Goal: Transaction & Acquisition: Download file/media

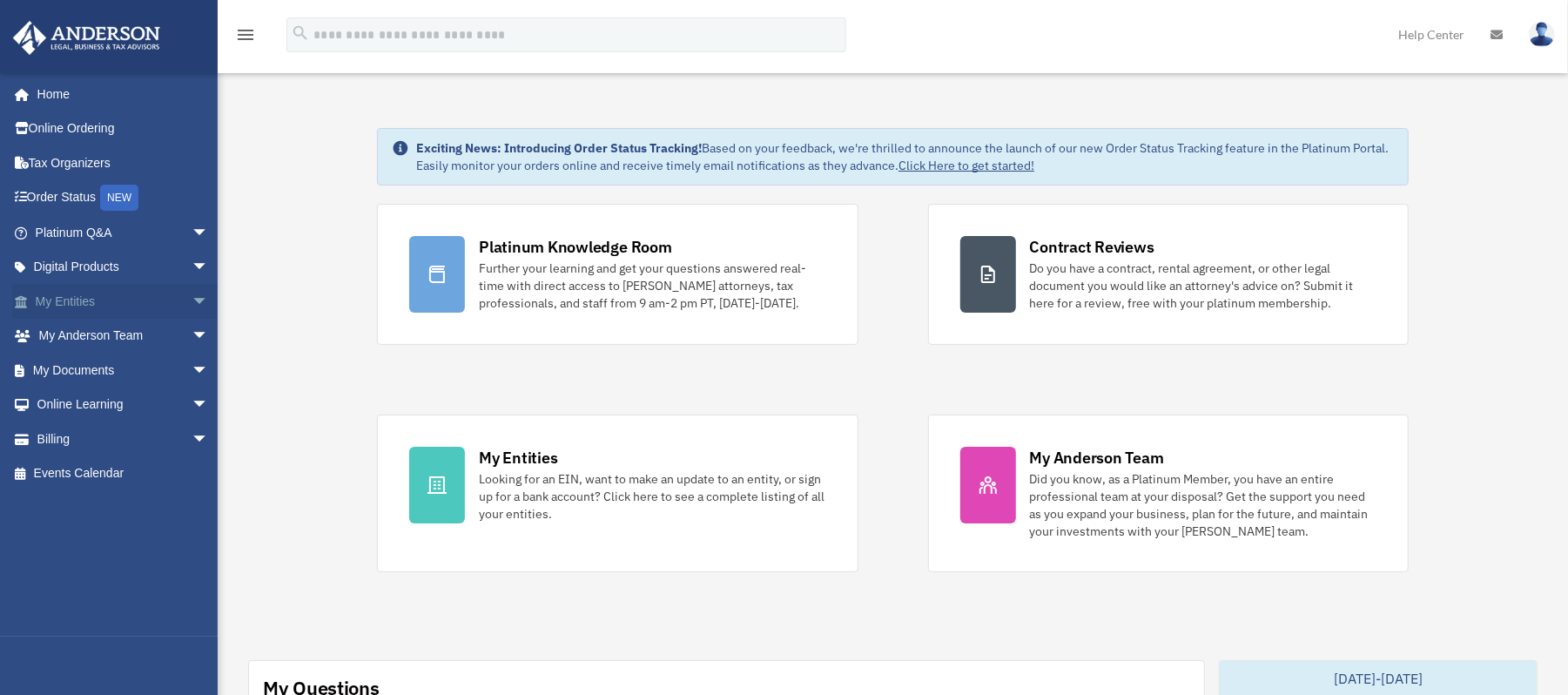
click at [80, 297] on link "My Entities arrow_drop_down" at bounding box center [124, 301] width 223 height 35
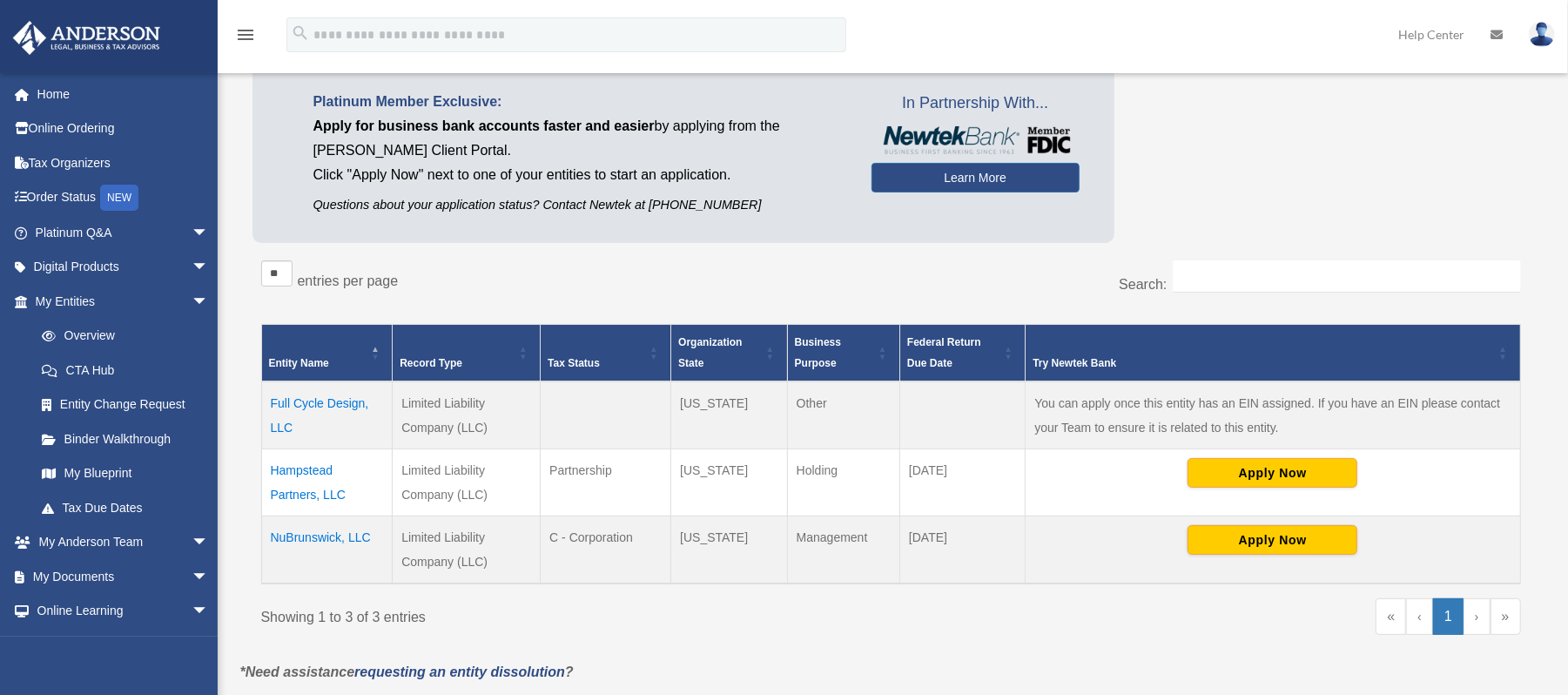
scroll to position [120, 0]
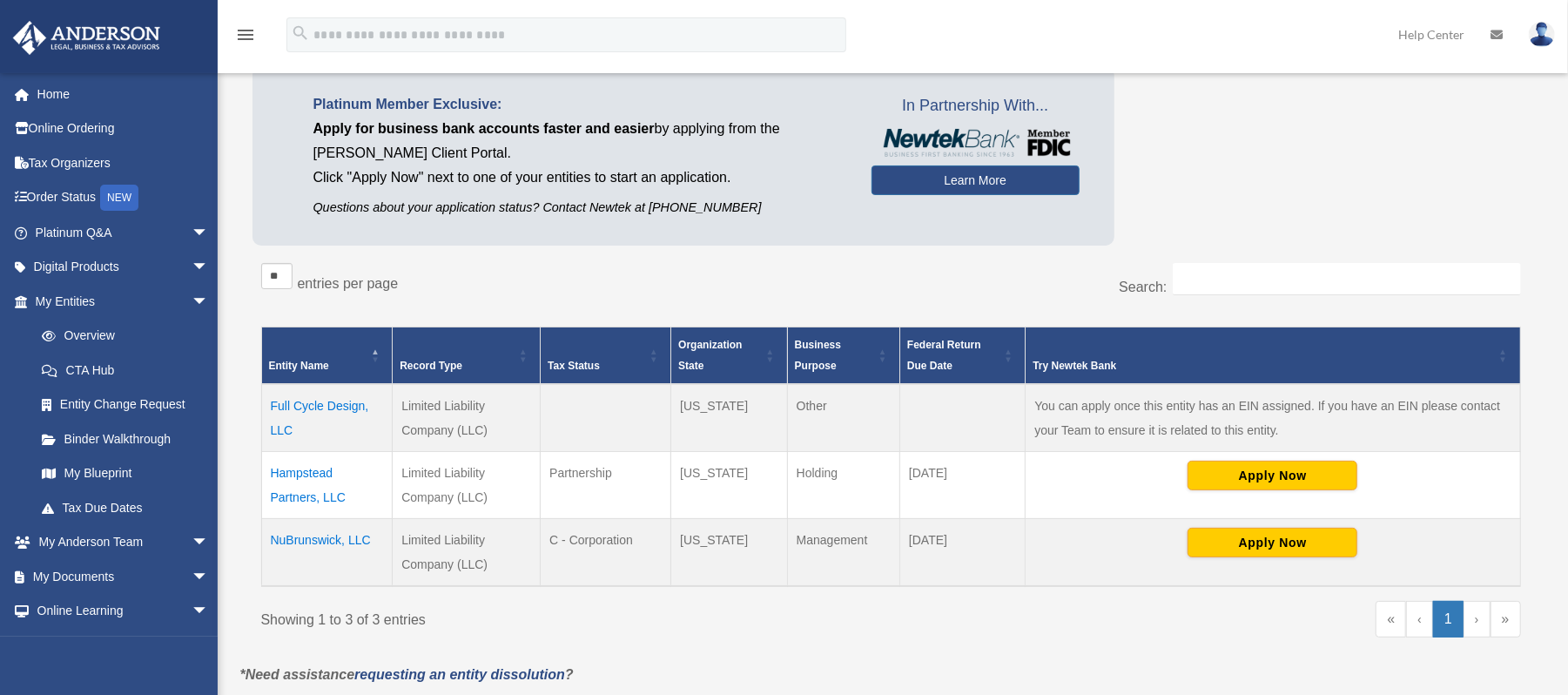
click at [283, 398] on td "Full Cycle Design, LLC" at bounding box center [326, 418] width 131 height 68
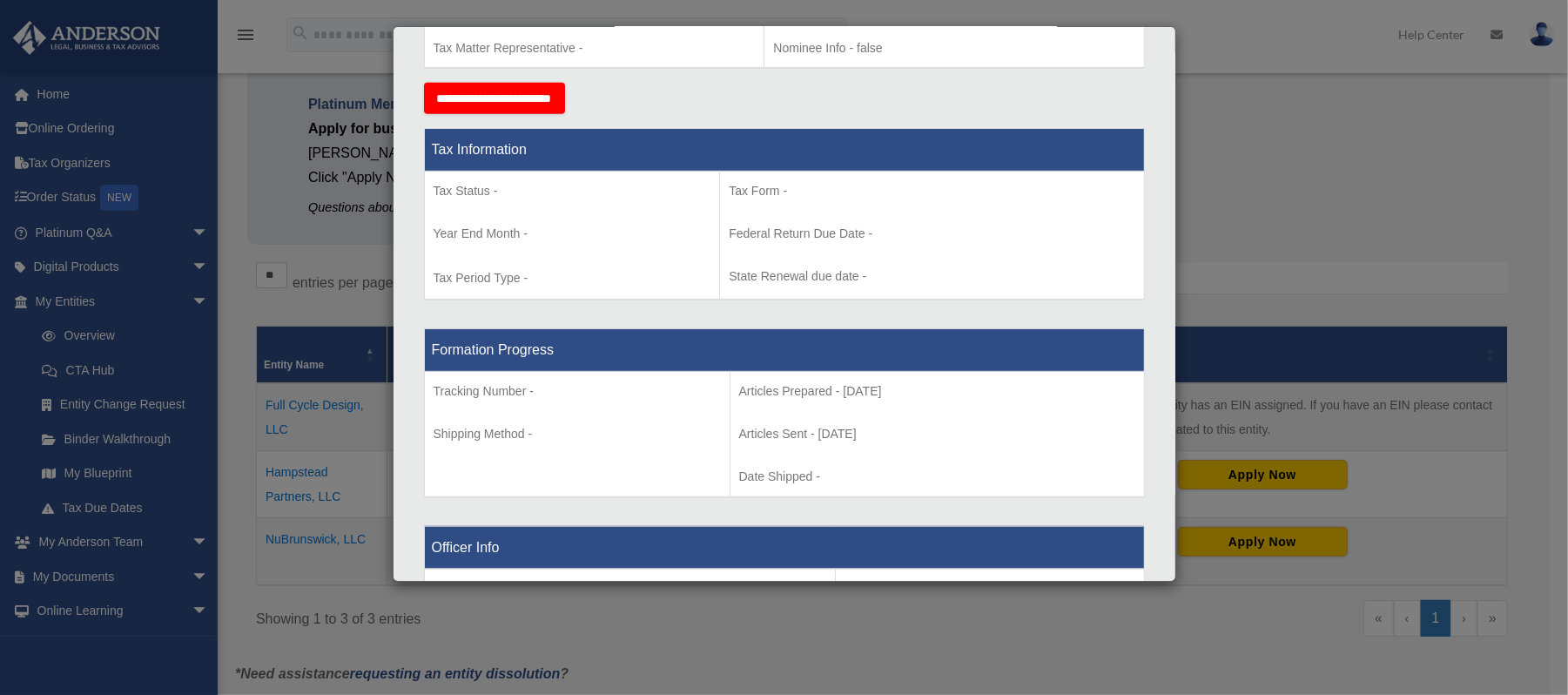
scroll to position [0, 0]
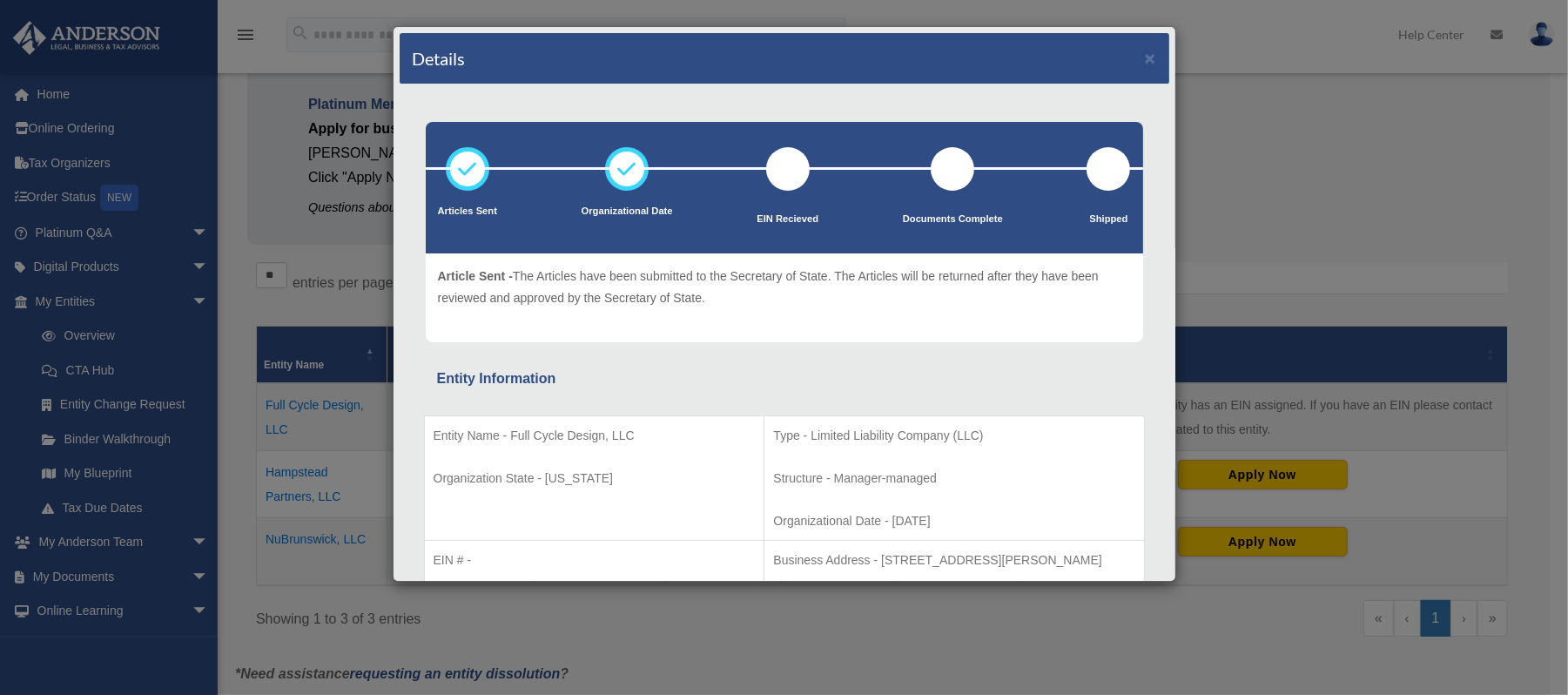
click at [253, 88] on div "Details × Articles Sent Organizational Date" at bounding box center [784, 347] width 1568 height 695
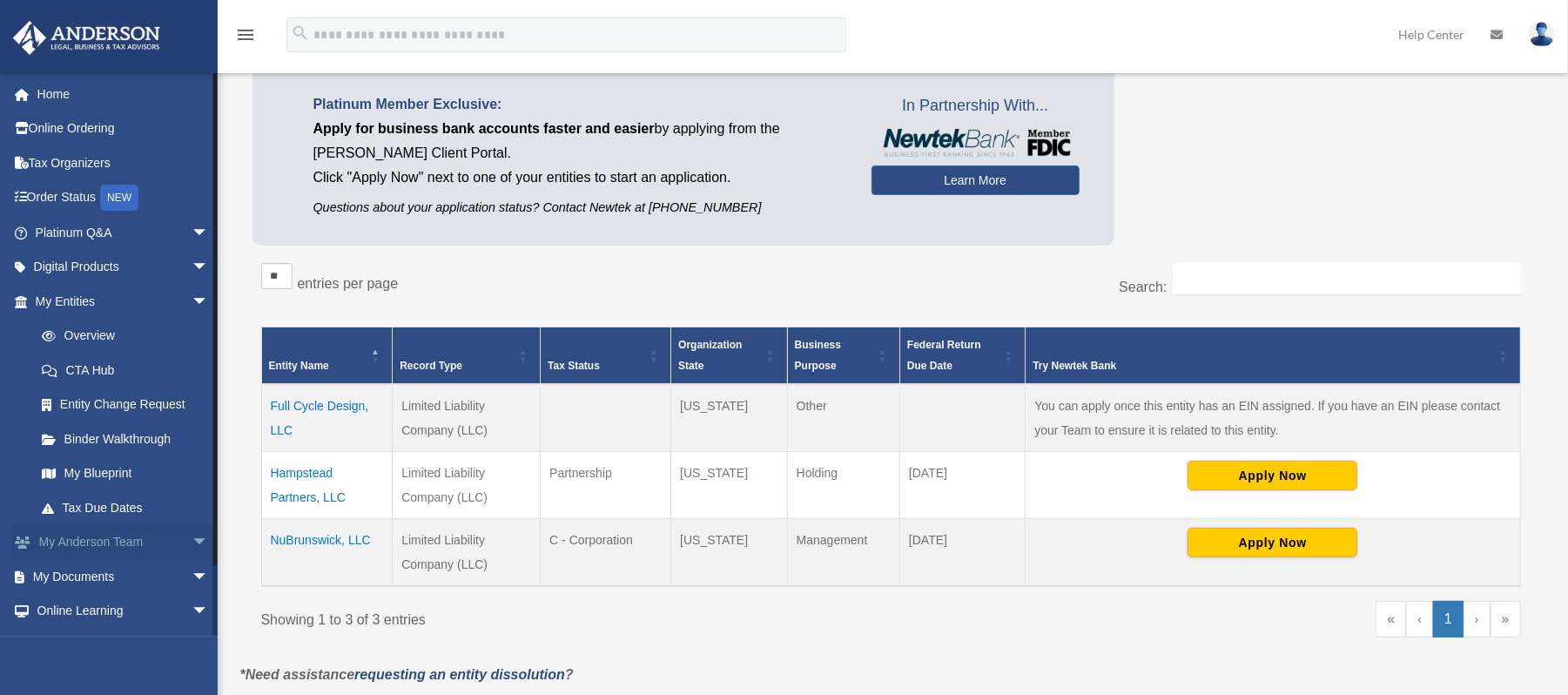
click at [192, 540] on span "arrow_drop_down" at bounding box center [209, 543] width 35 height 36
click at [192, 540] on span "arrow_drop_up" at bounding box center [209, 543] width 35 height 36
click at [192, 575] on span "arrow_drop_down" at bounding box center [209, 577] width 35 height 36
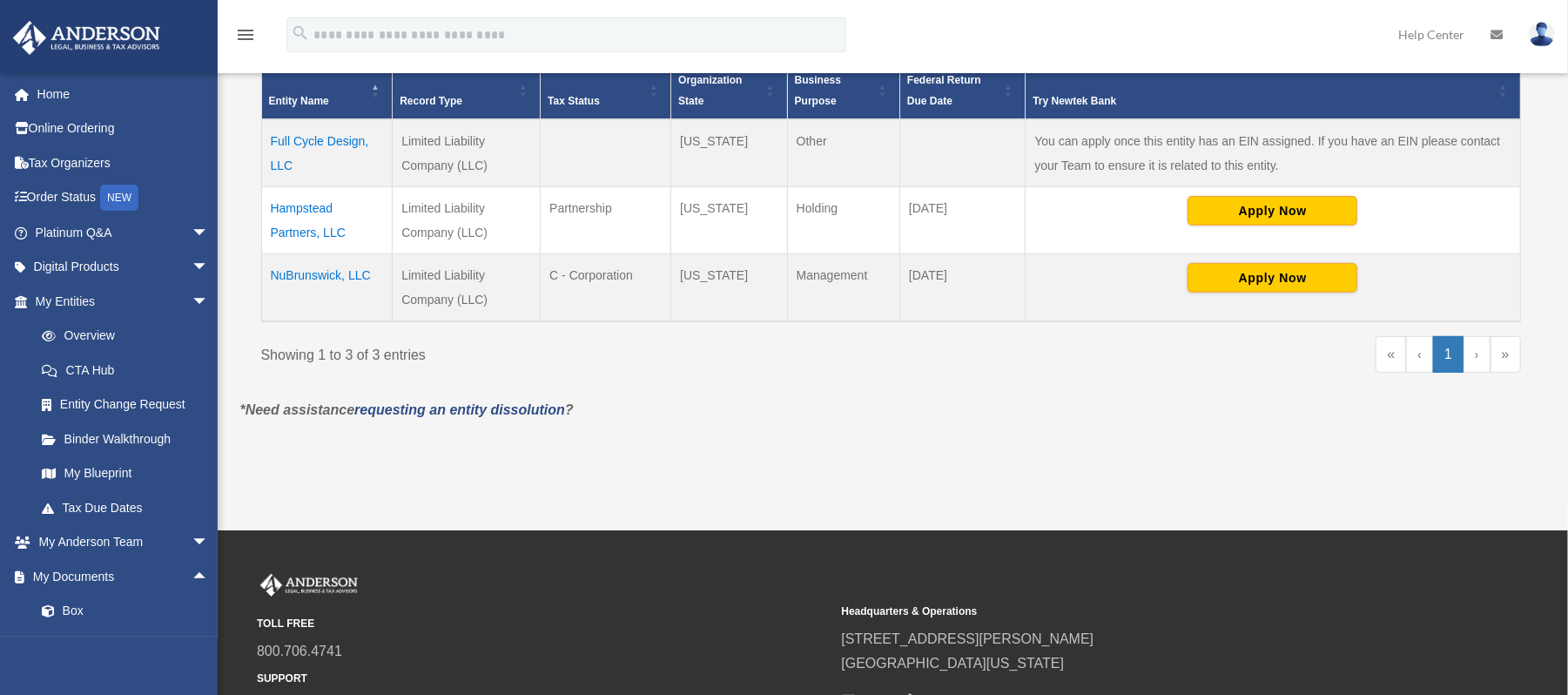
scroll to position [392, 0]
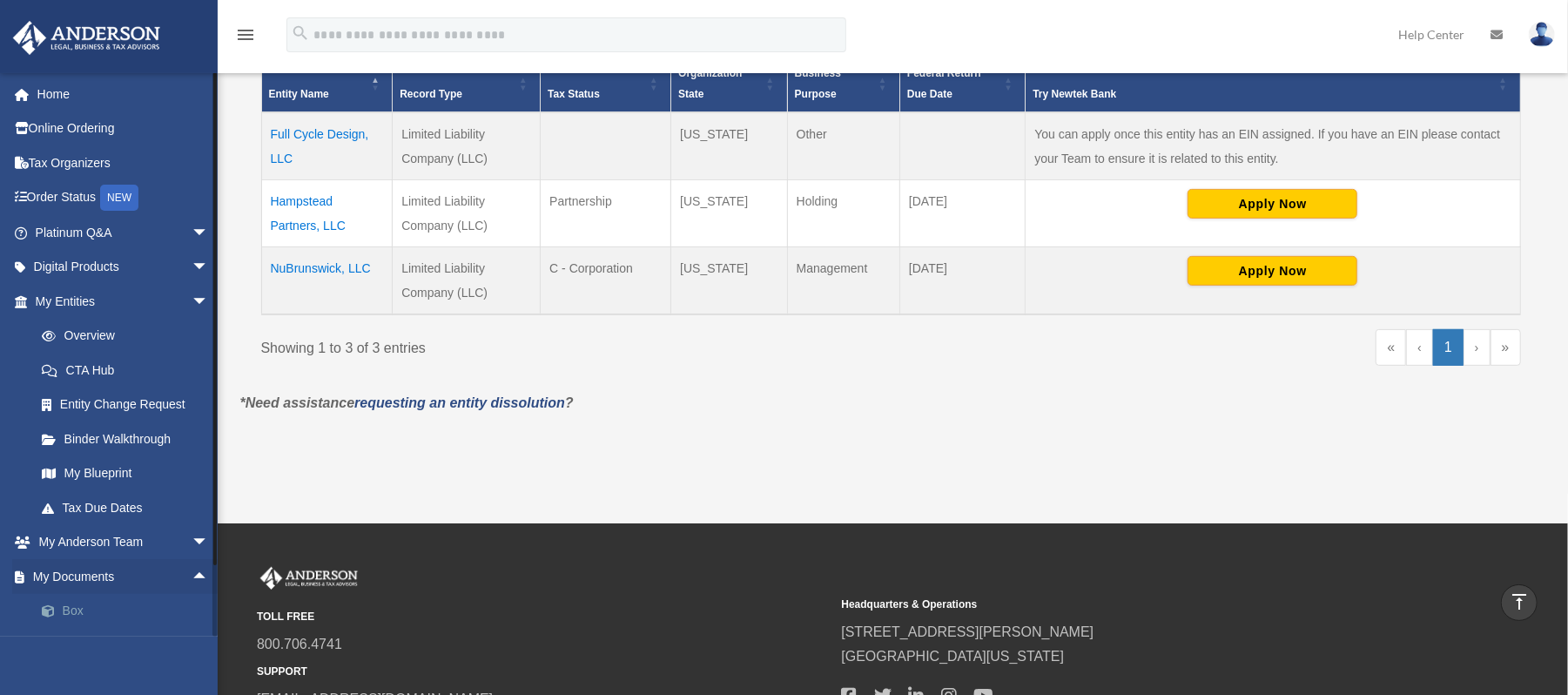
click at [95, 606] on link "Box" at bounding box center [129, 610] width 210 height 35
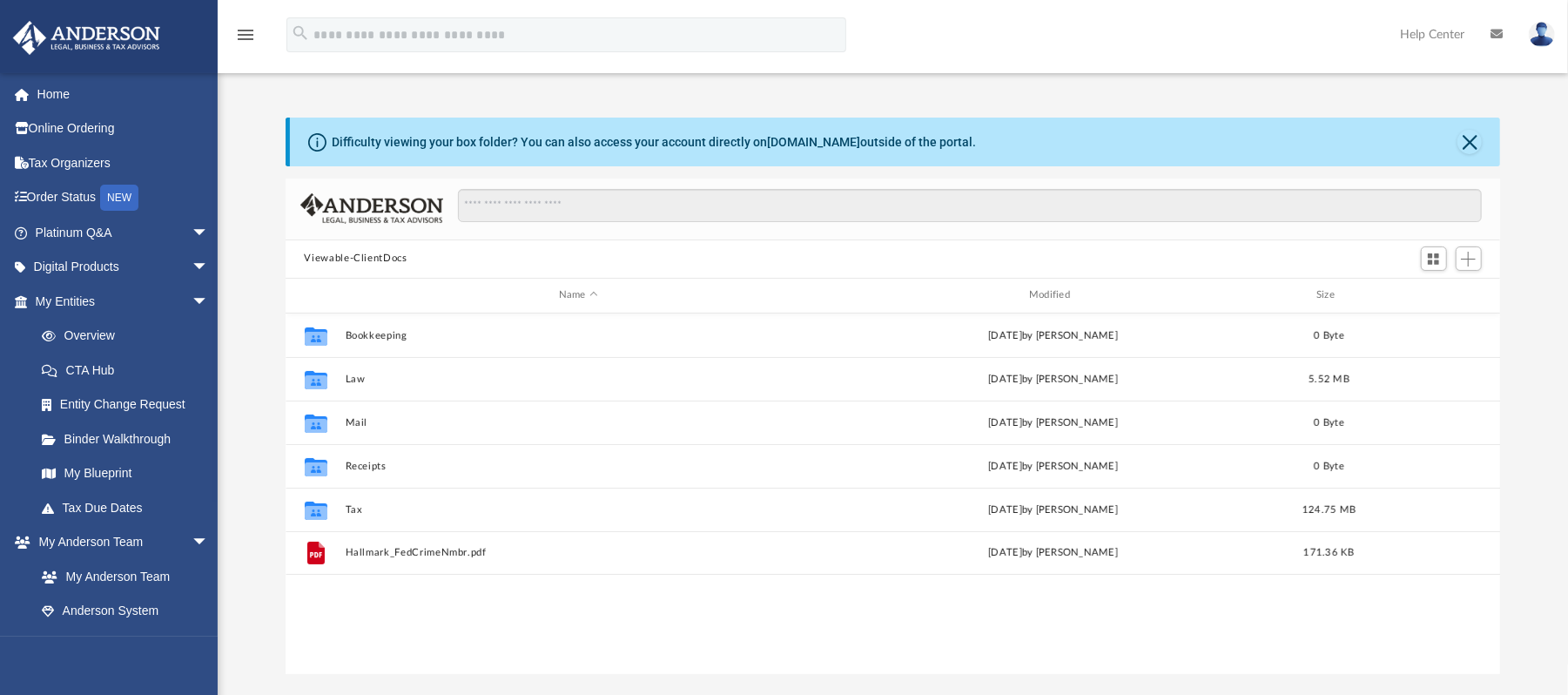
scroll to position [378, 1198]
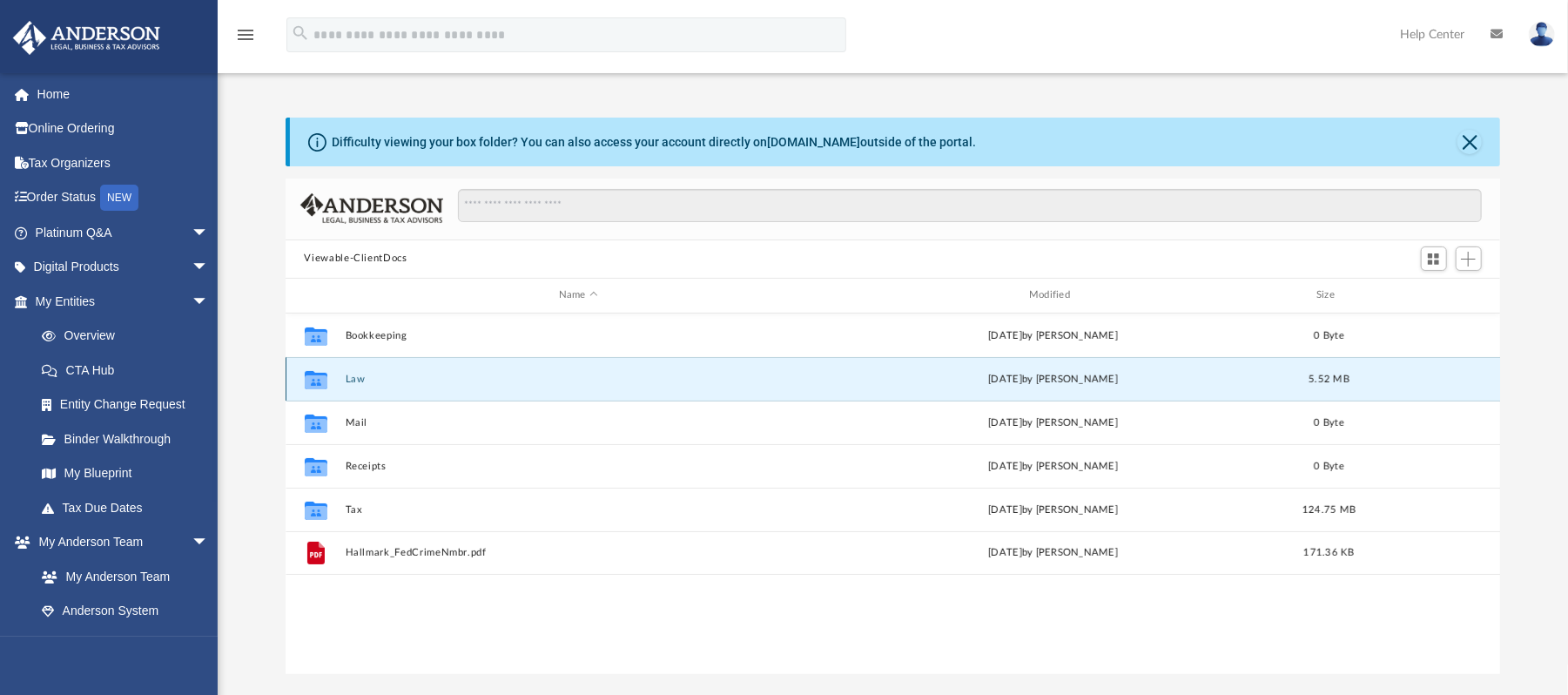
click at [353, 377] on button "Law" at bounding box center [577, 378] width 467 height 12
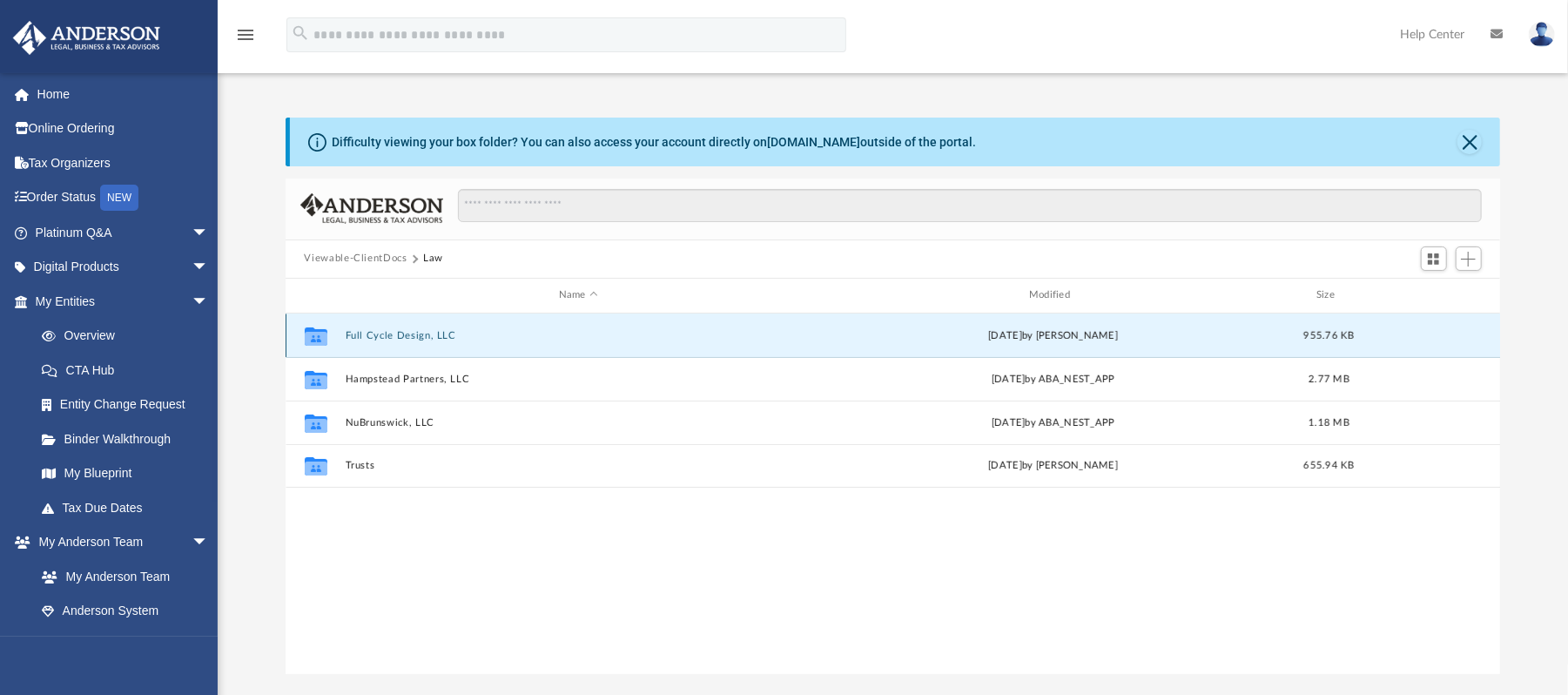
click at [405, 336] on button "Full Cycle Design, LLC" at bounding box center [577, 334] width 467 height 12
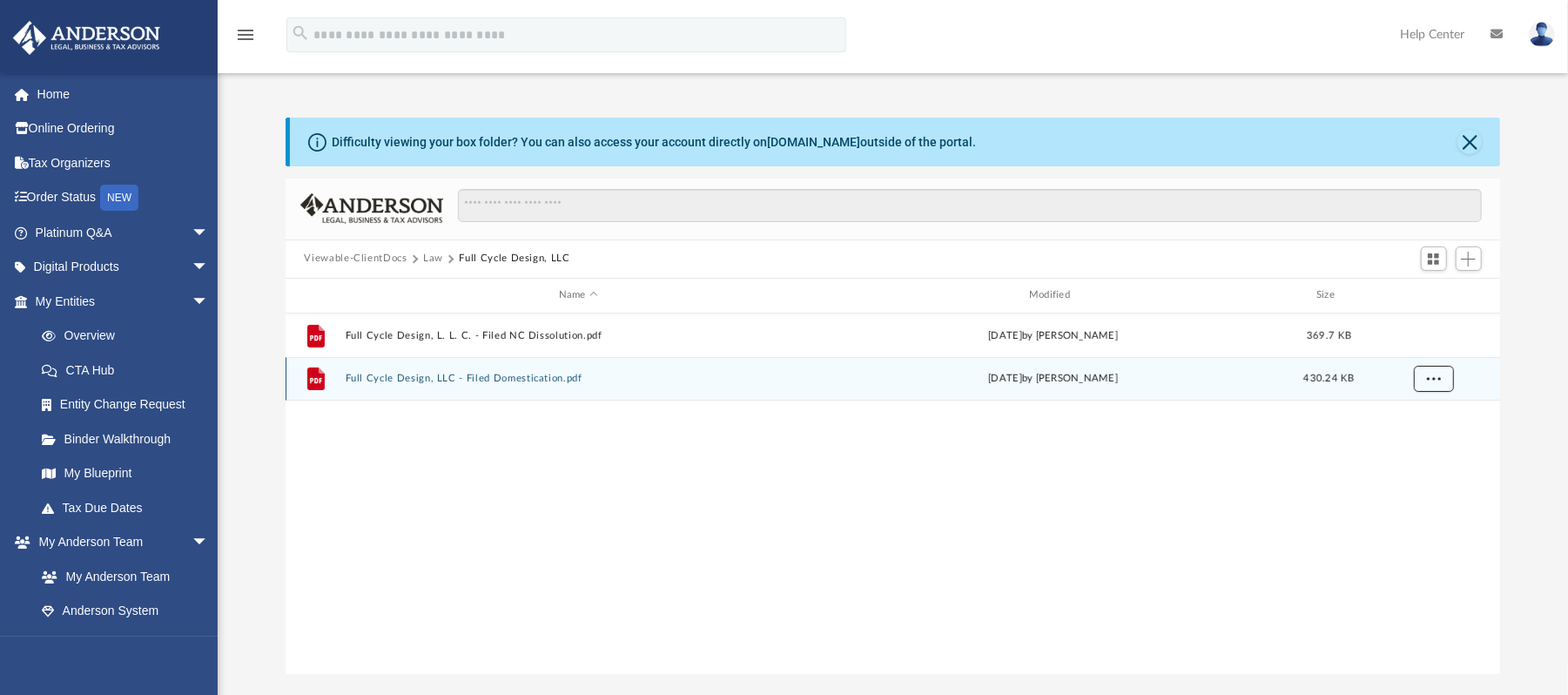
click at [1432, 385] on button "More options" at bounding box center [1433, 379] width 40 height 26
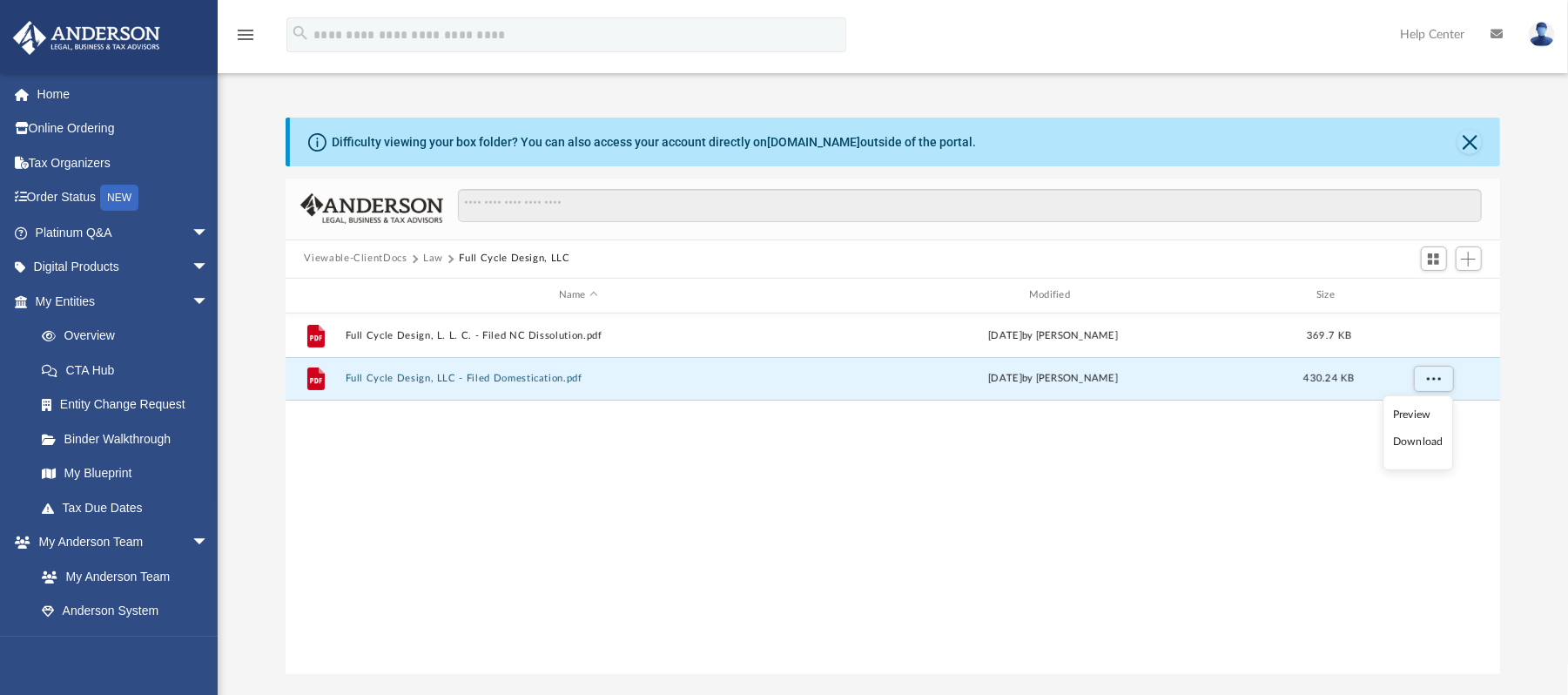
click at [1422, 442] on li "Download" at bounding box center [1418, 441] width 50 height 18
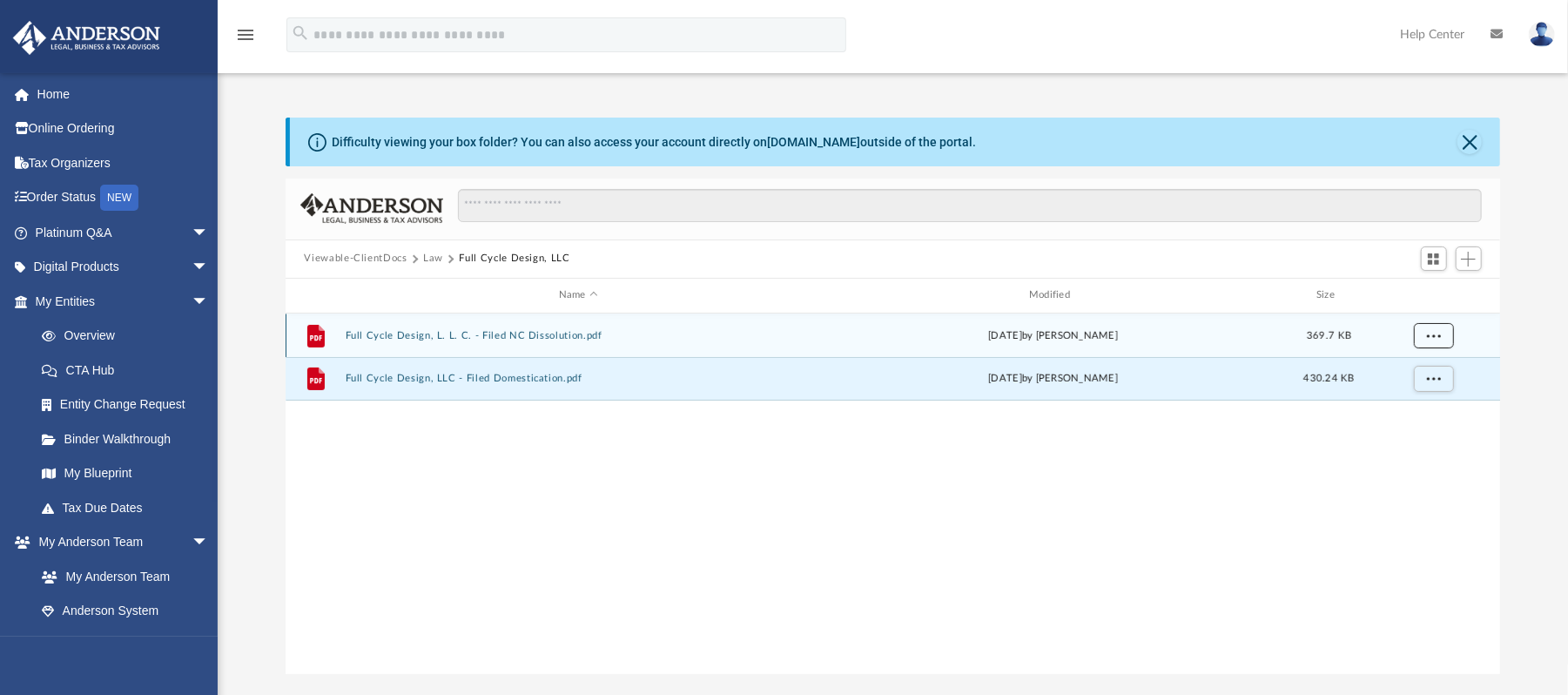
click at [1436, 330] on span "More options" at bounding box center [1432, 334] width 13 height 10
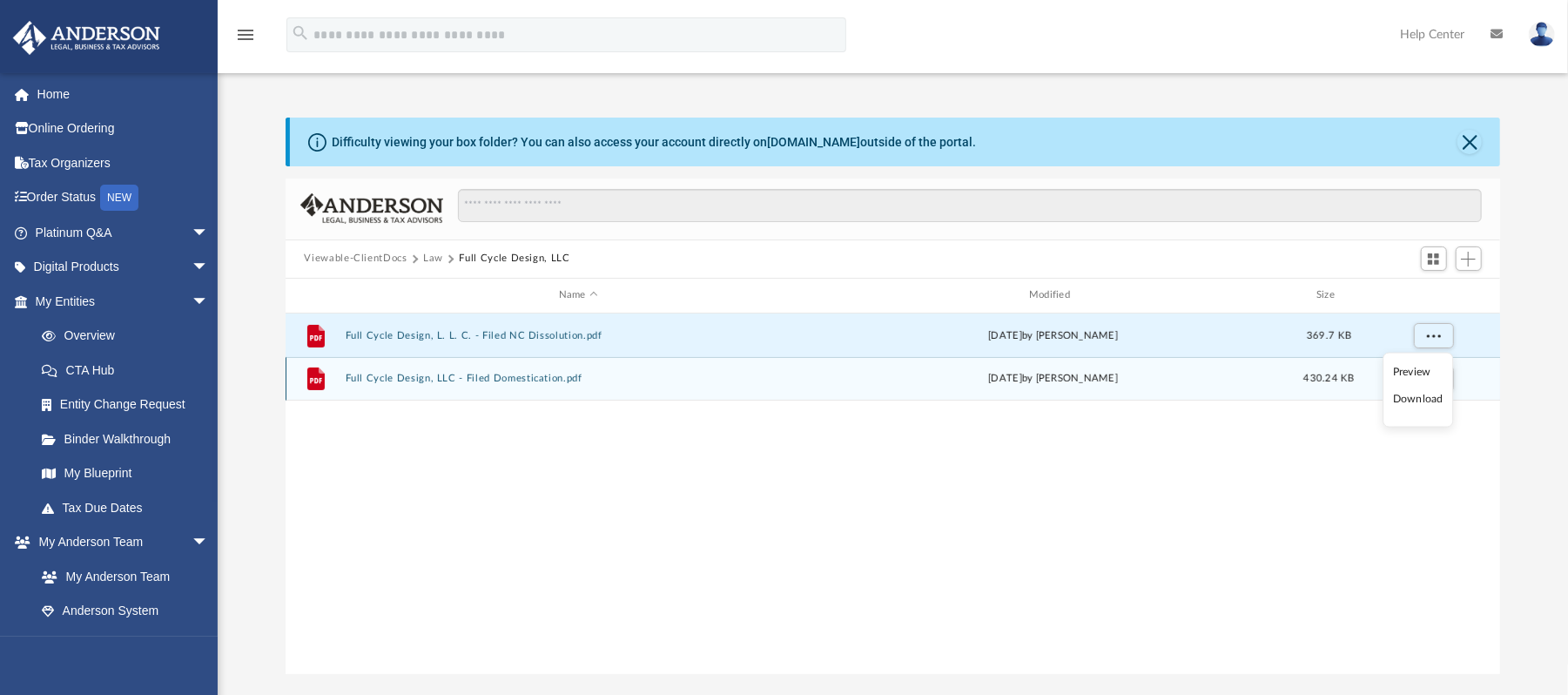
click at [1417, 394] on li "Download" at bounding box center [1418, 399] width 50 height 18
